Goal: Check status: Check status

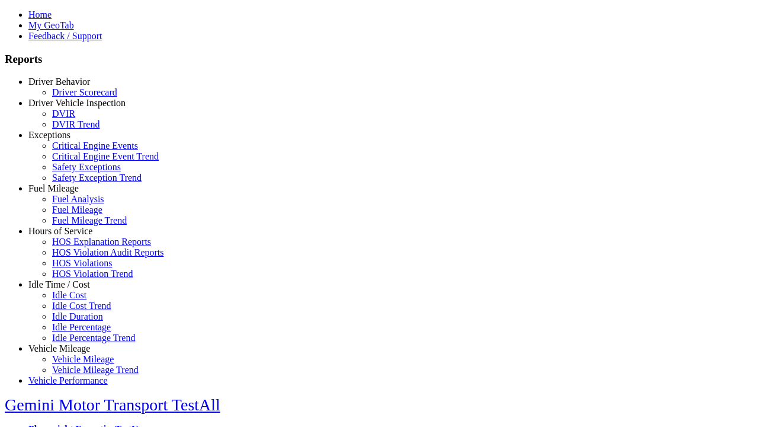
type input "**********"
select select "*********"
type input "********"
type input "**********"
